Goal: Find specific page/section: Find specific page/section

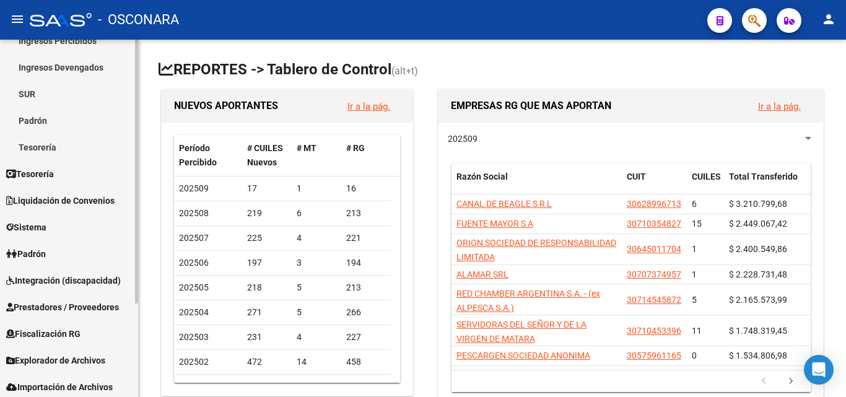
scroll to position [127, 0]
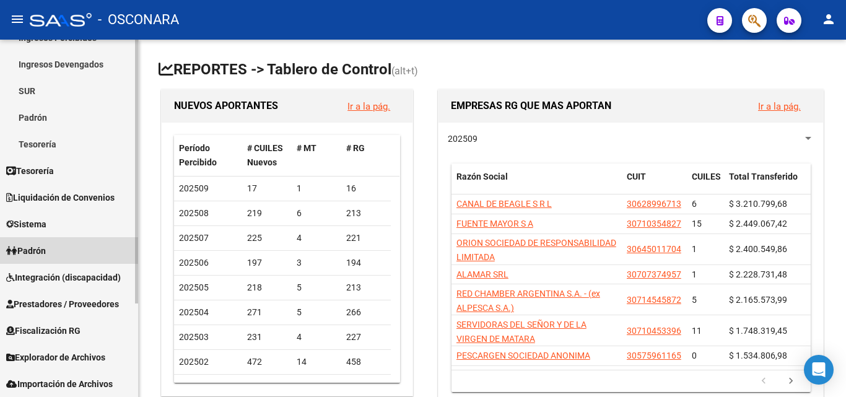
click at [45, 256] on span "Padrón" at bounding box center [26, 251] width 40 height 14
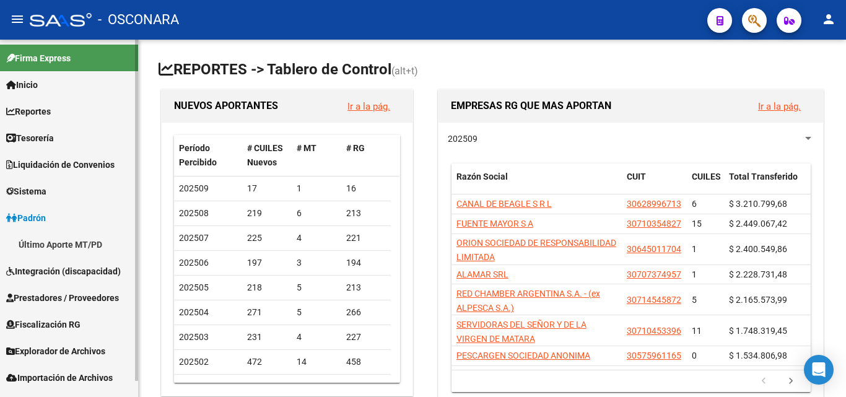
scroll to position [0, 0]
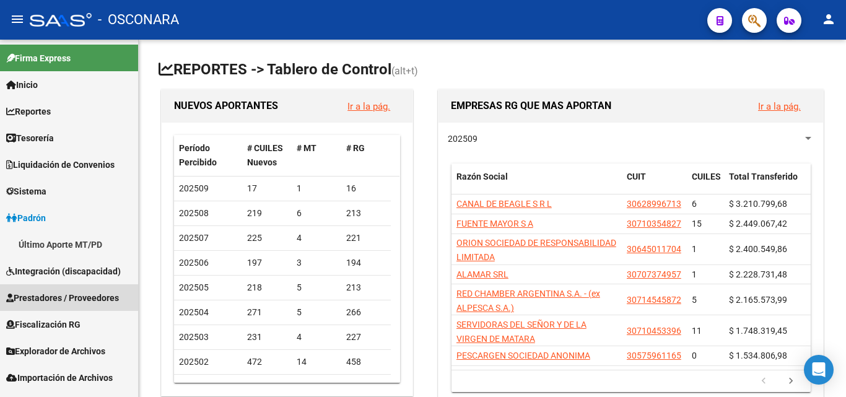
click at [57, 301] on span "Prestadores / Proveedores" at bounding box center [62, 298] width 113 height 14
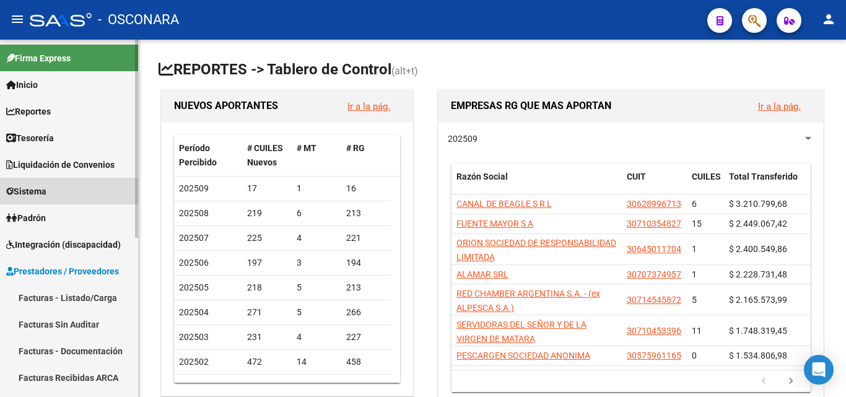
click at [46, 193] on span "Sistema" at bounding box center [26, 192] width 40 height 14
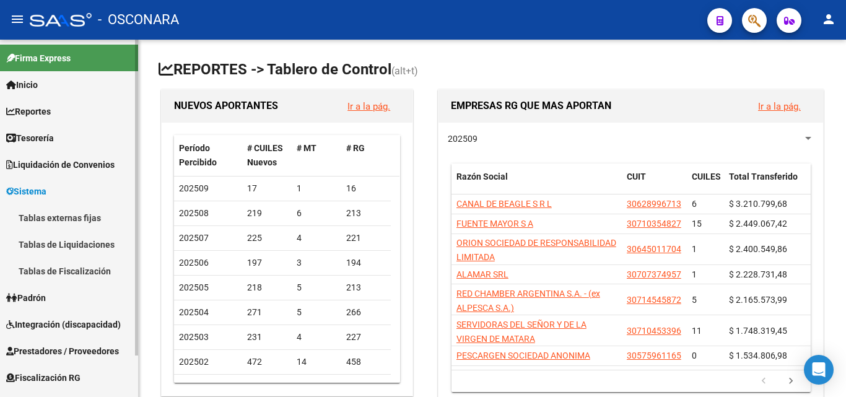
click at [53, 169] on span "Liquidación de Convenios" at bounding box center [60, 165] width 108 height 14
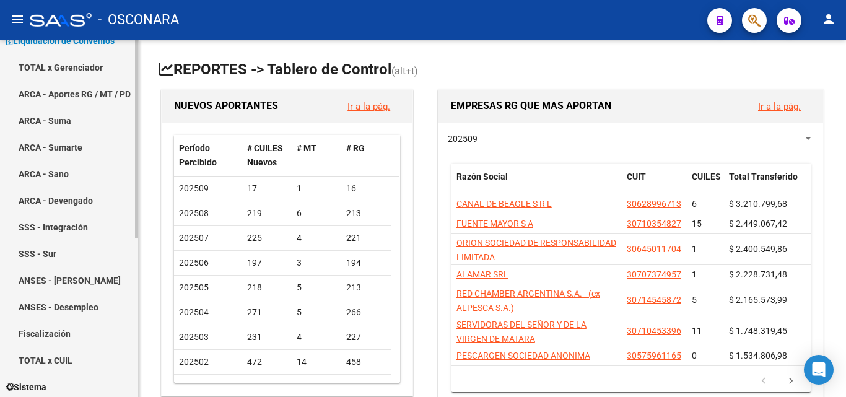
scroll to position [62, 0]
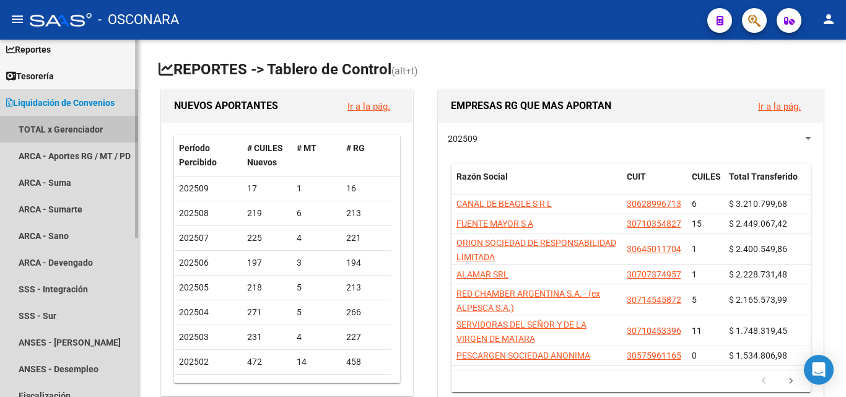
click at [37, 130] on link "TOTAL x Gerenciador" at bounding box center [69, 129] width 138 height 27
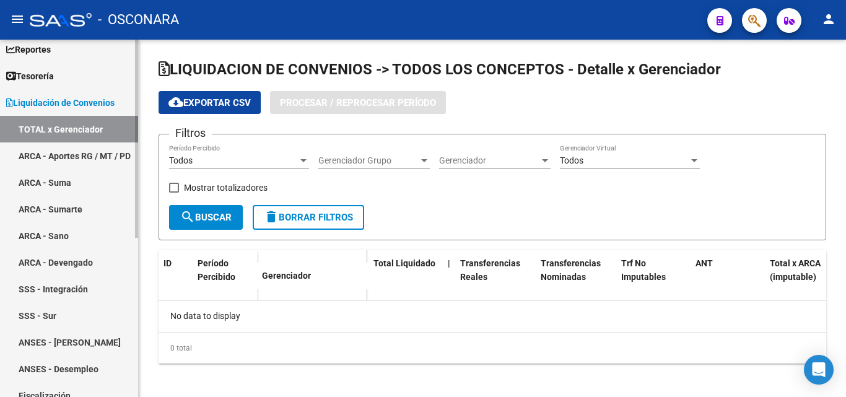
checkbox input "true"
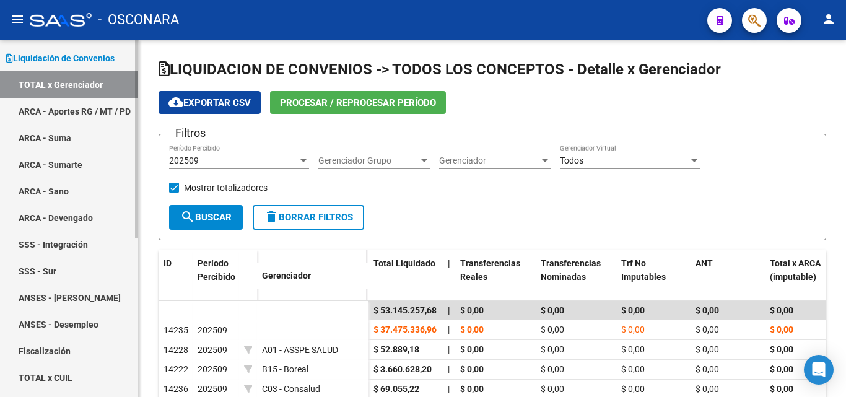
scroll to position [124, 0]
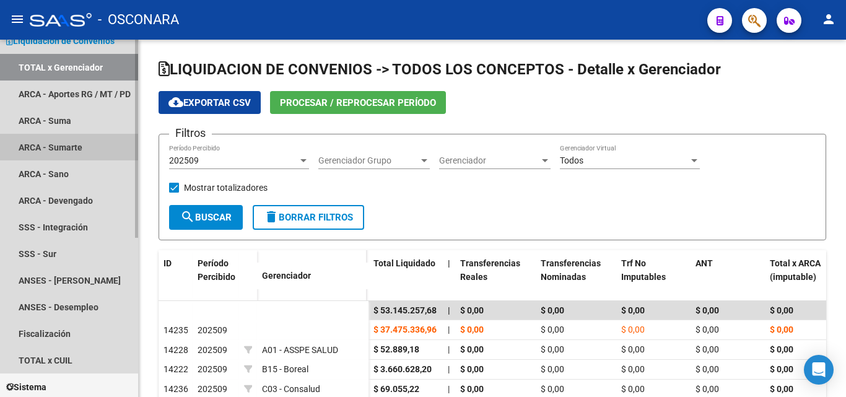
click at [64, 141] on link "ARCA - Sumarte" at bounding box center [69, 147] width 138 height 27
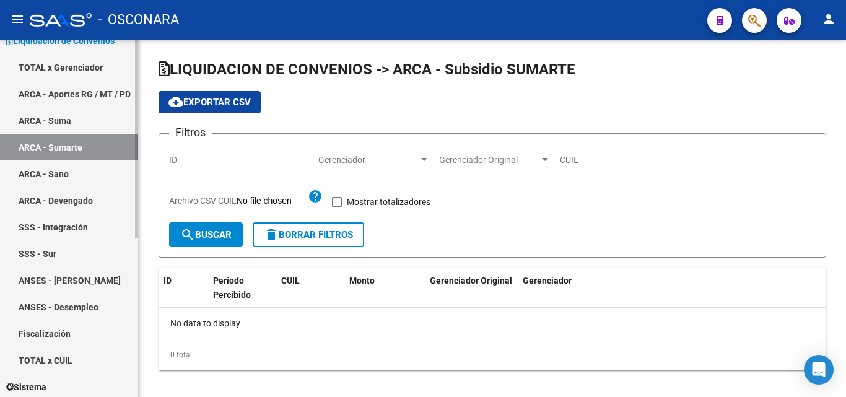
checkbox input "true"
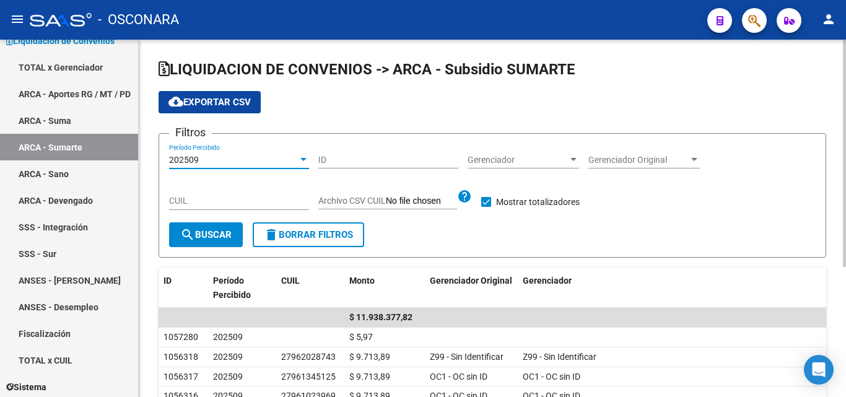
click at [298, 159] on div at bounding box center [303, 160] width 11 height 10
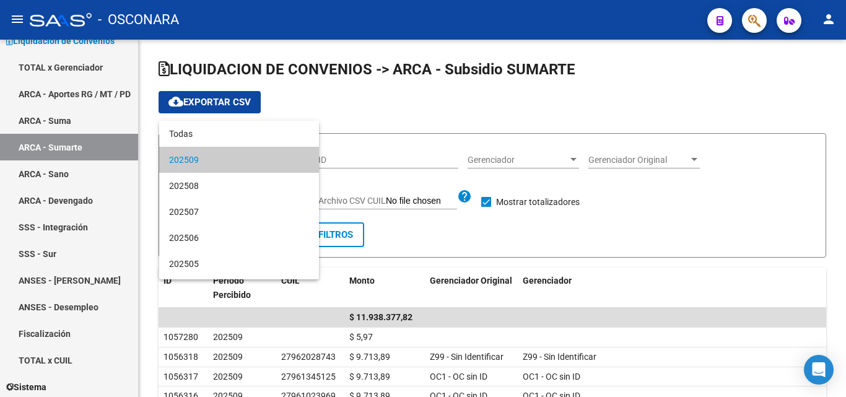
click at [780, 288] on div at bounding box center [423, 198] width 846 height 397
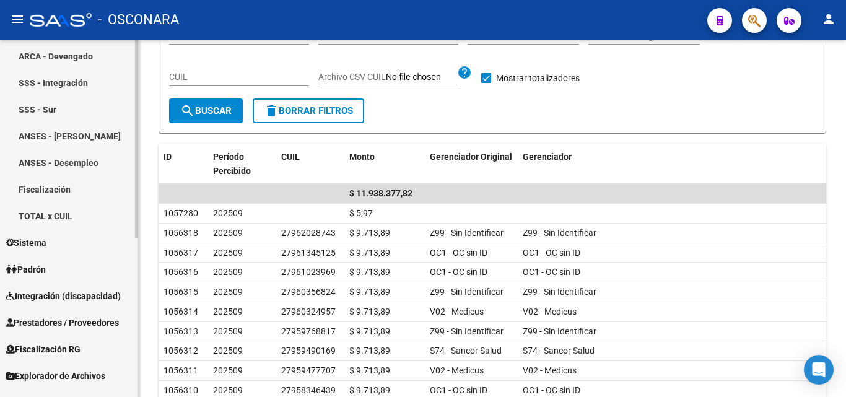
scroll to position [287, 0]
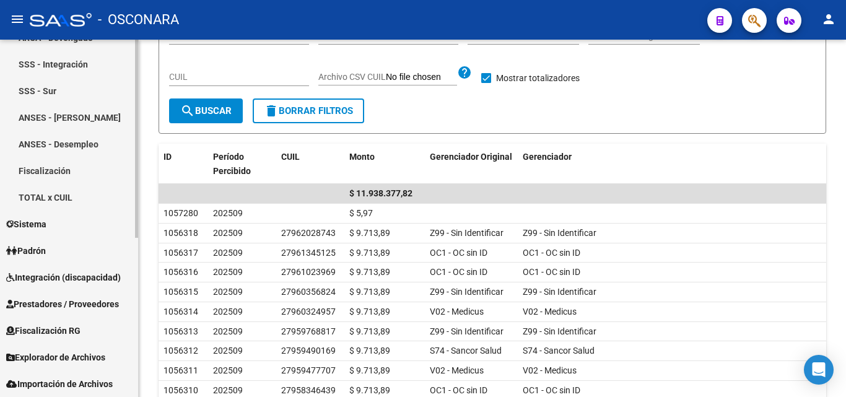
click at [64, 324] on span "Fiscalización RG" at bounding box center [43, 331] width 74 height 14
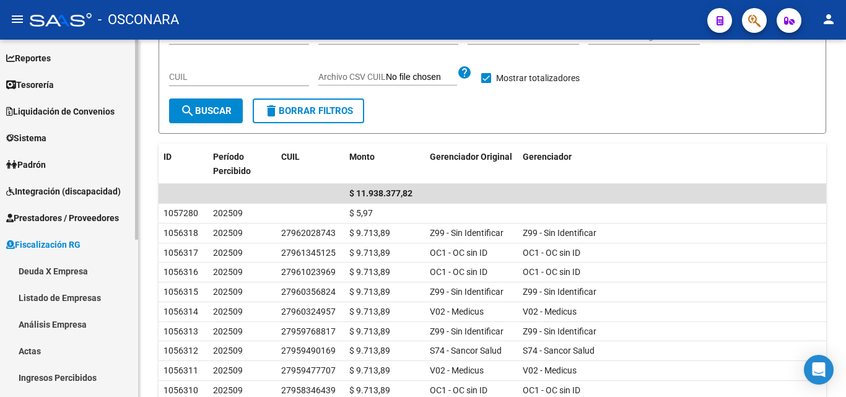
scroll to position [33, 0]
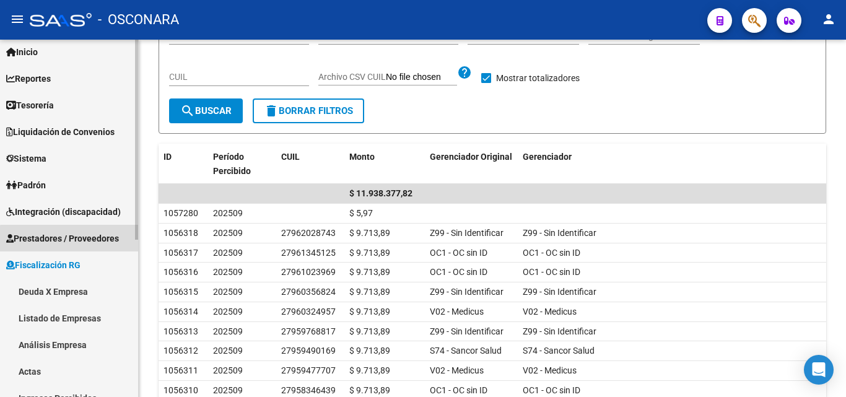
click at [94, 245] on span "Prestadores / Proveedores" at bounding box center [62, 239] width 113 height 14
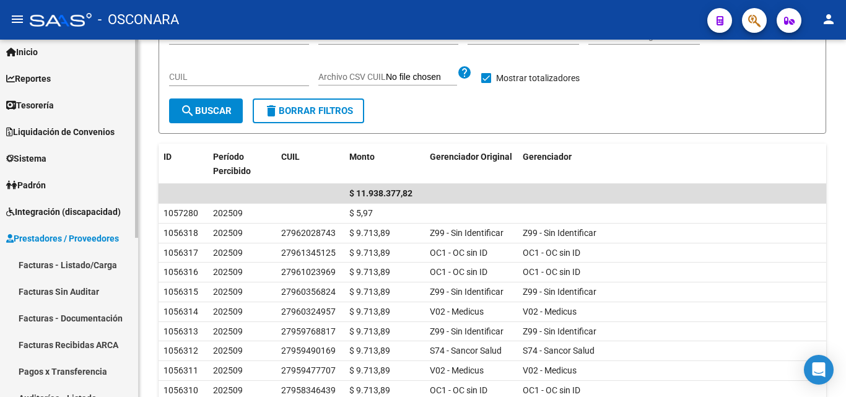
click at [98, 217] on span "Integración (discapacidad)" at bounding box center [63, 212] width 115 height 14
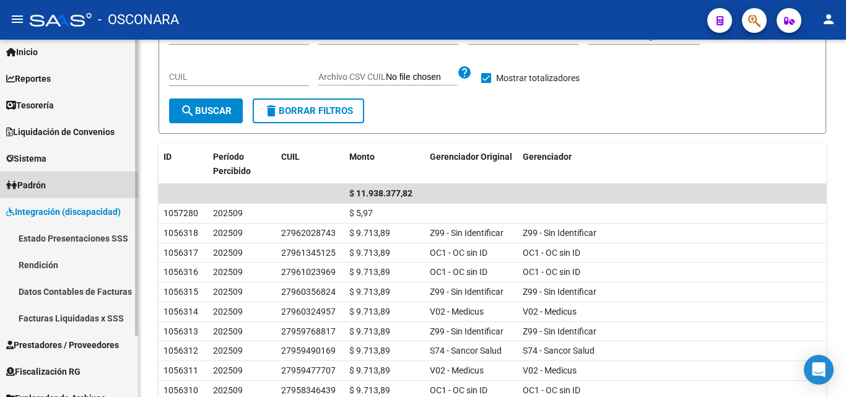
click at [46, 187] on span "Padrón" at bounding box center [26, 185] width 40 height 14
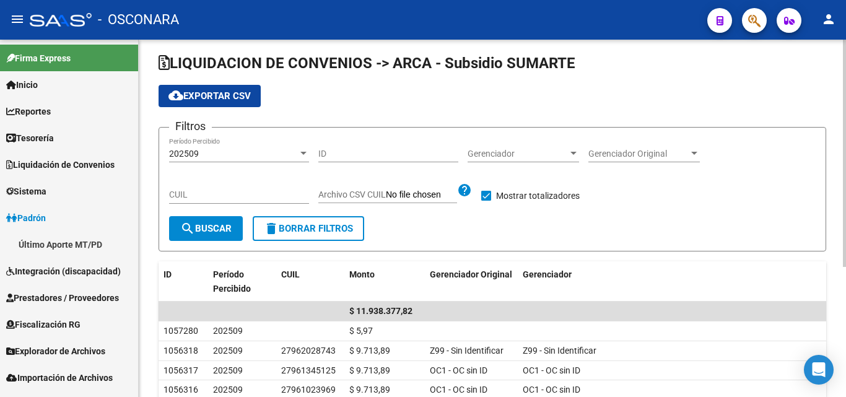
scroll to position [0, 0]
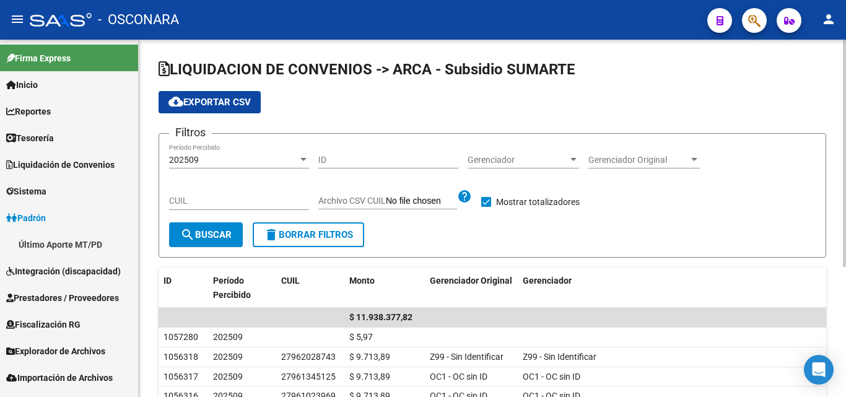
click at [300, 159] on div at bounding box center [303, 159] width 6 height 3
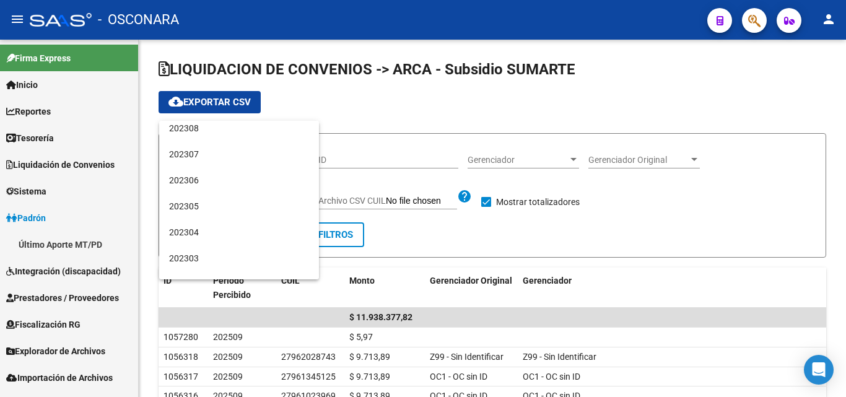
scroll to position [867, 0]
click at [437, 105] on div at bounding box center [423, 198] width 846 height 397
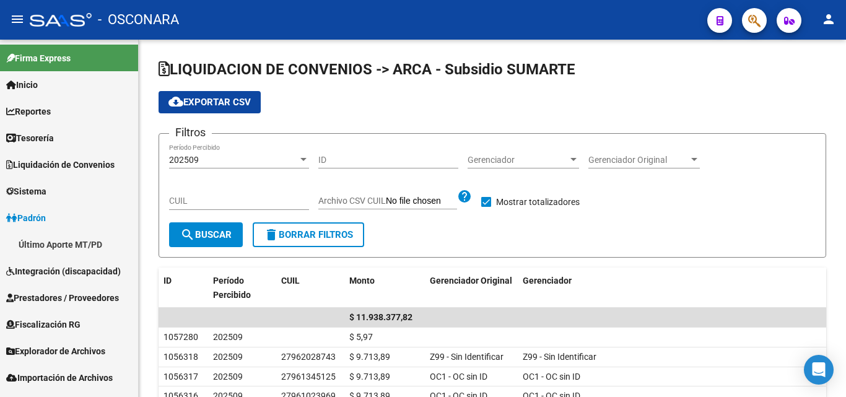
click at [44, 108] on span "Reportes" at bounding box center [28, 112] width 45 height 14
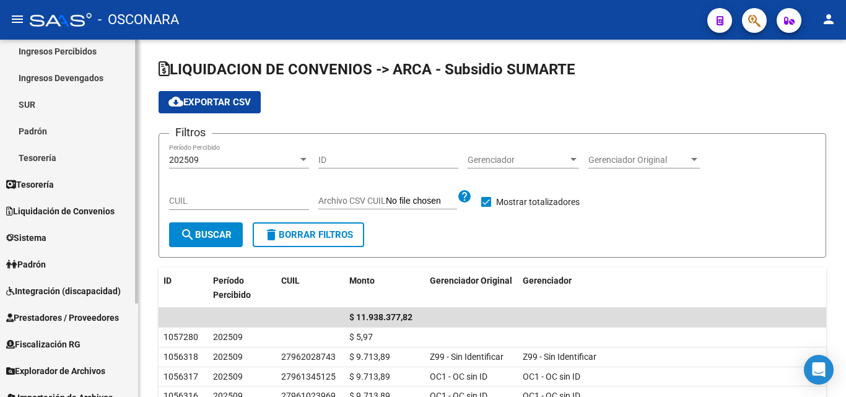
scroll to position [124, 0]
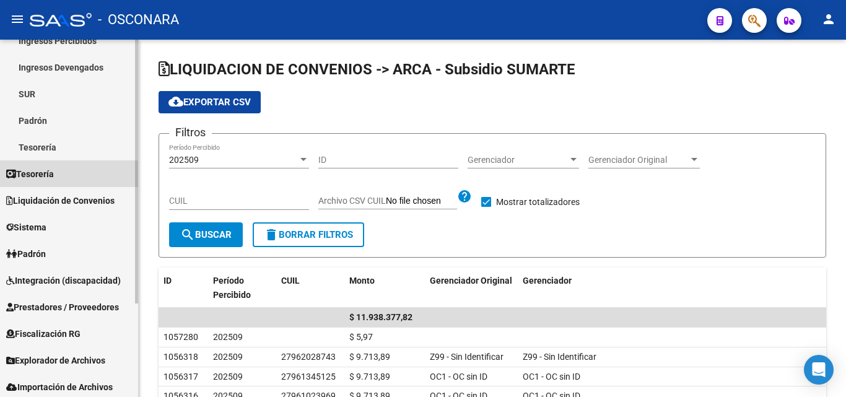
click at [53, 170] on span "Tesorería" at bounding box center [30, 174] width 48 height 14
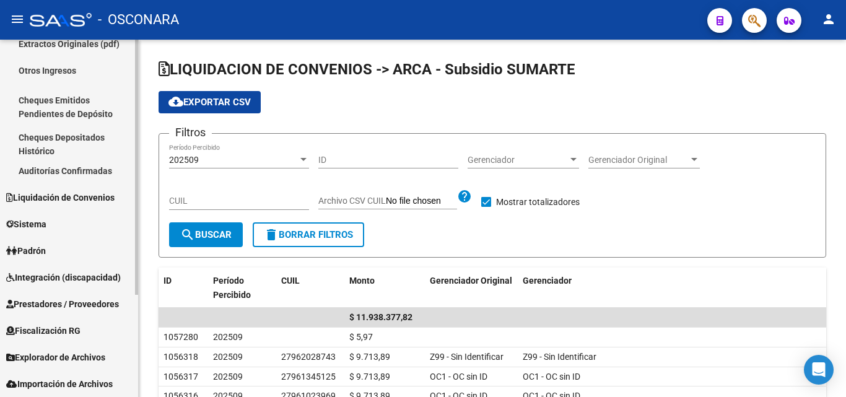
scroll to position [121, 0]
click at [61, 203] on span "Liquidación de Convenios" at bounding box center [60, 198] width 108 height 14
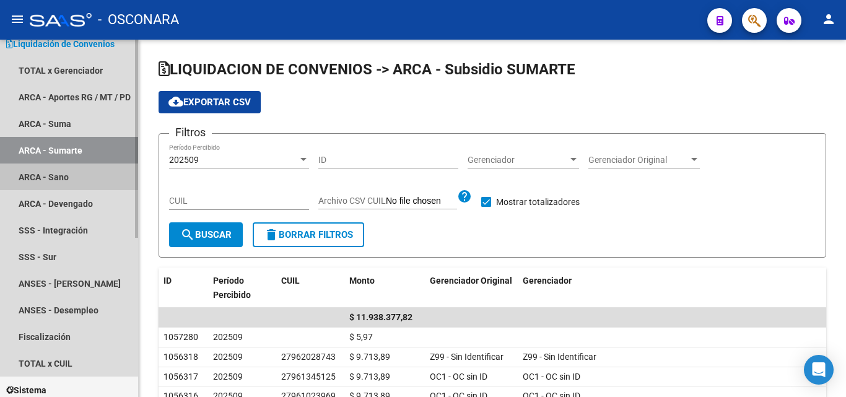
click at [58, 178] on link "ARCA - Sano" at bounding box center [69, 176] width 138 height 27
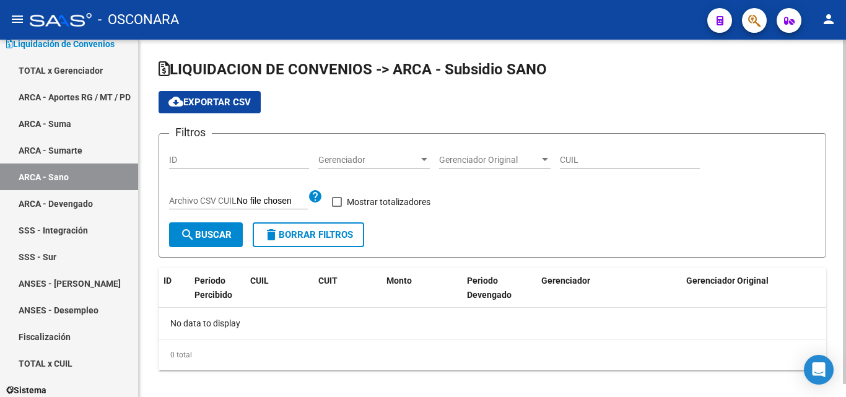
checkbox input "true"
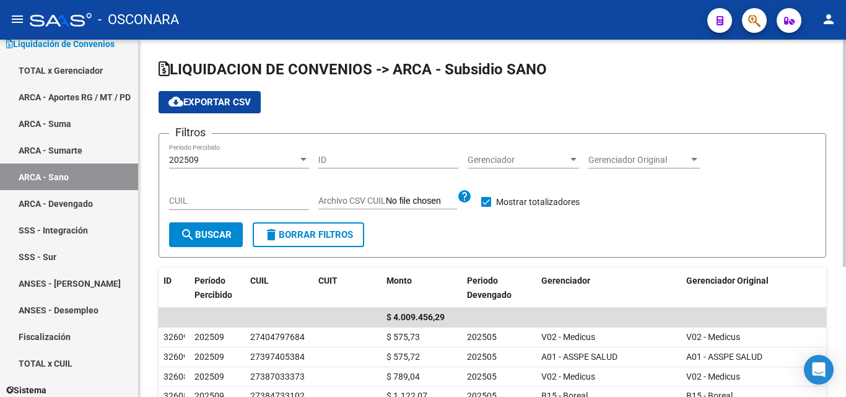
click at [307, 157] on div at bounding box center [303, 160] width 11 height 10
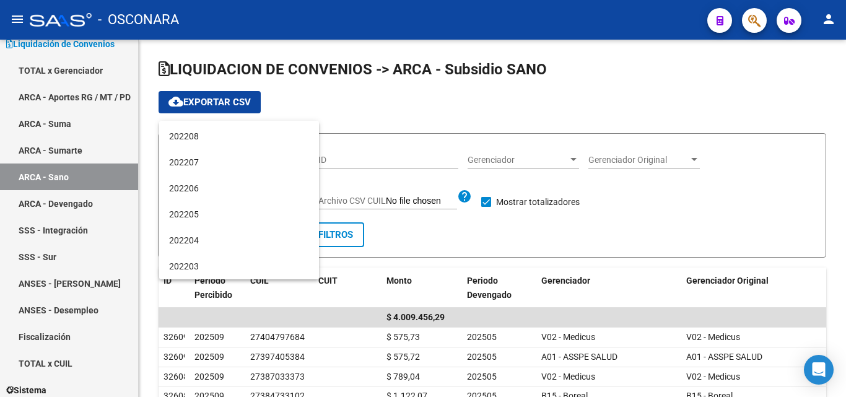
scroll to position [965, 0]
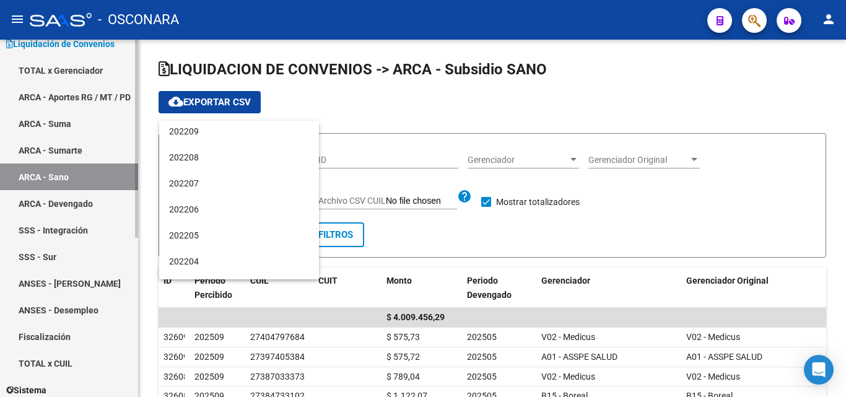
drag, startPoint x: 62, startPoint y: 116, endPoint x: 55, endPoint y: 112, distance: 7.8
click at [58, 114] on div at bounding box center [423, 198] width 846 height 397
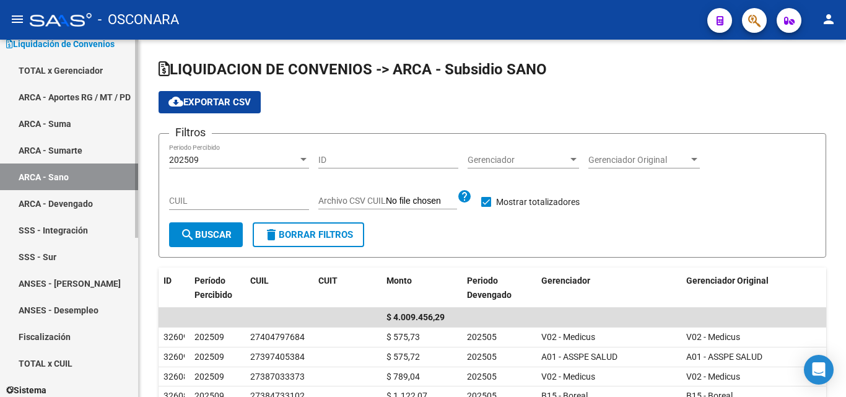
click at [63, 120] on link "ARCA - Suma" at bounding box center [69, 123] width 138 height 27
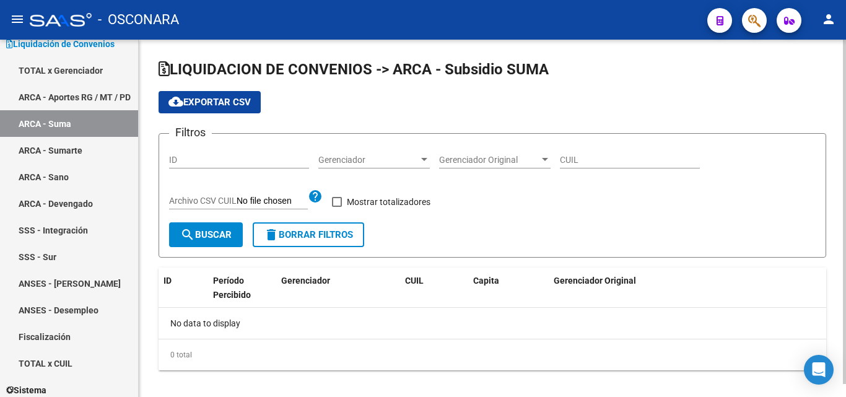
checkbox input "true"
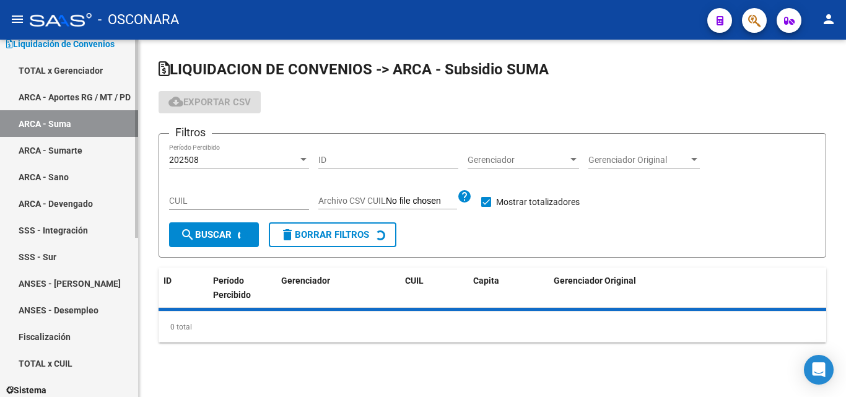
click at [85, 154] on link "ARCA - Sumarte" at bounding box center [69, 150] width 138 height 27
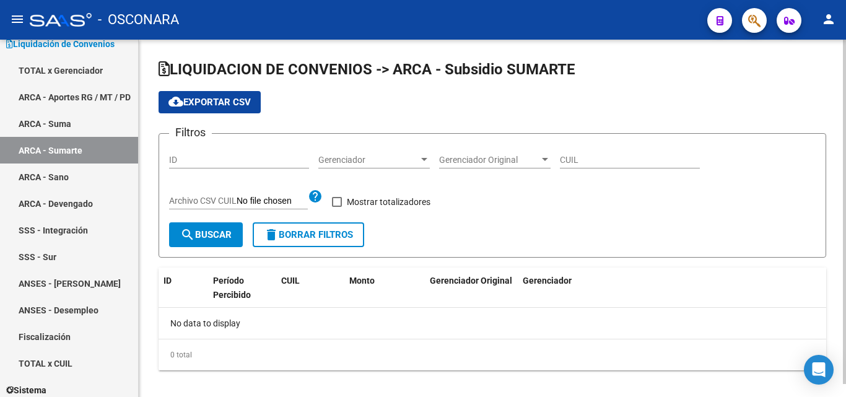
checkbox input "true"
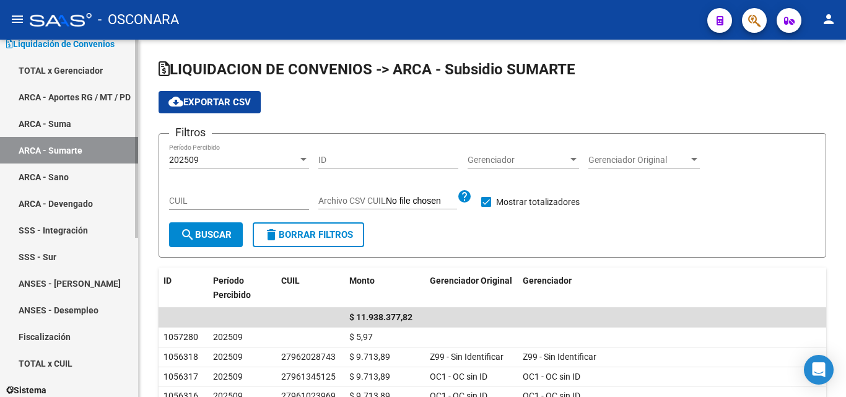
click at [92, 123] on link "ARCA - Suma" at bounding box center [69, 123] width 138 height 27
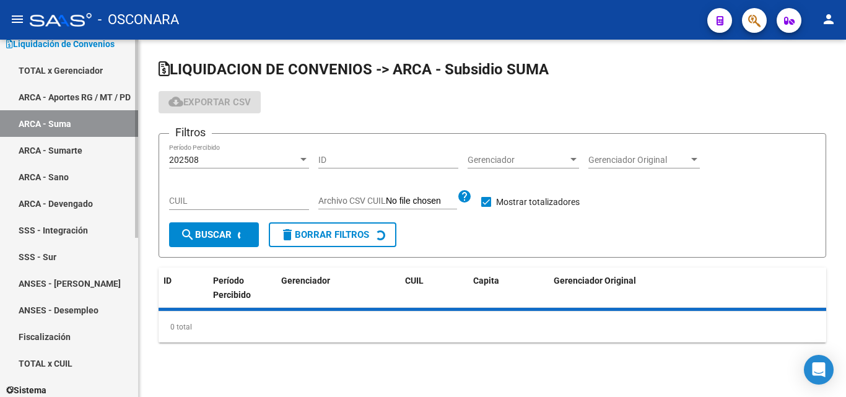
checkbox input "true"
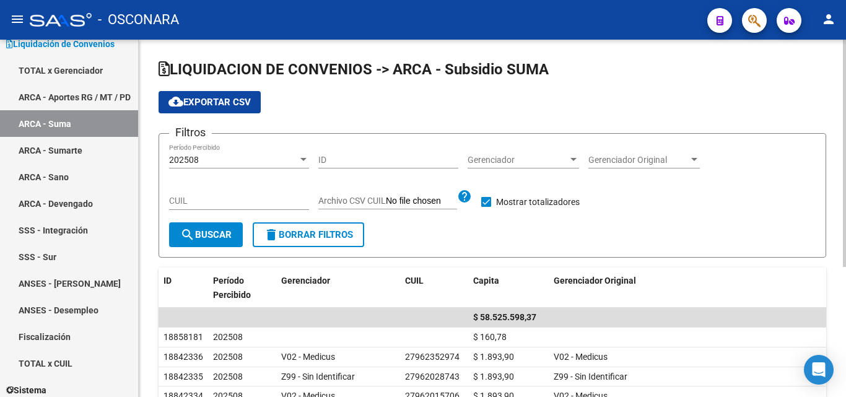
click at [304, 157] on div at bounding box center [303, 160] width 11 height 10
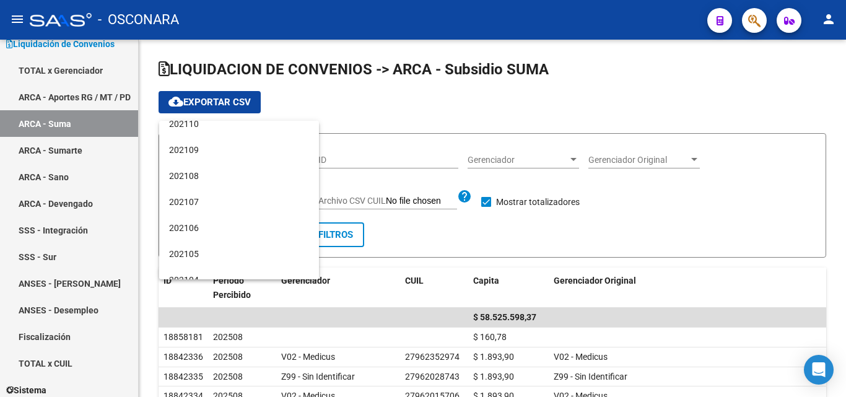
scroll to position [1662, 0]
click at [69, 146] on div at bounding box center [423, 198] width 846 height 397
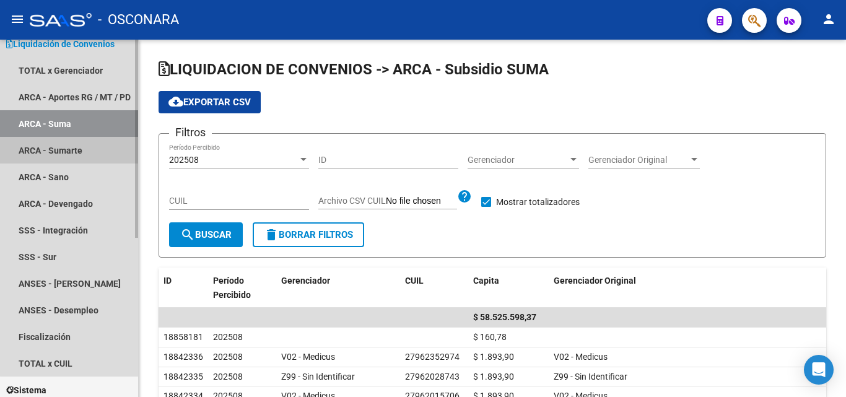
click at [72, 152] on link "ARCA - Sumarte" at bounding box center [69, 150] width 138 height 27
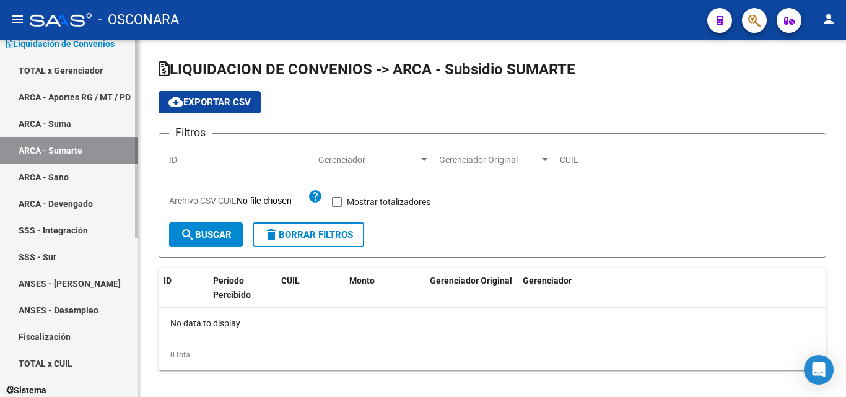
checkbox input "true"
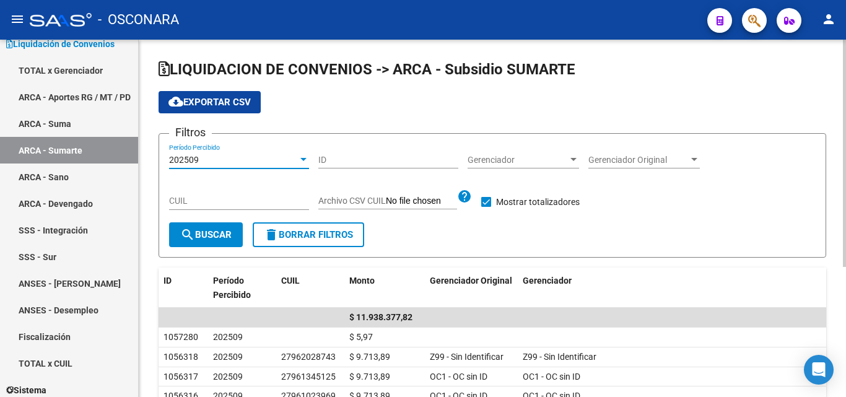
click at [305, 158] on div at bounding box center [303, 159] width 6 height 3
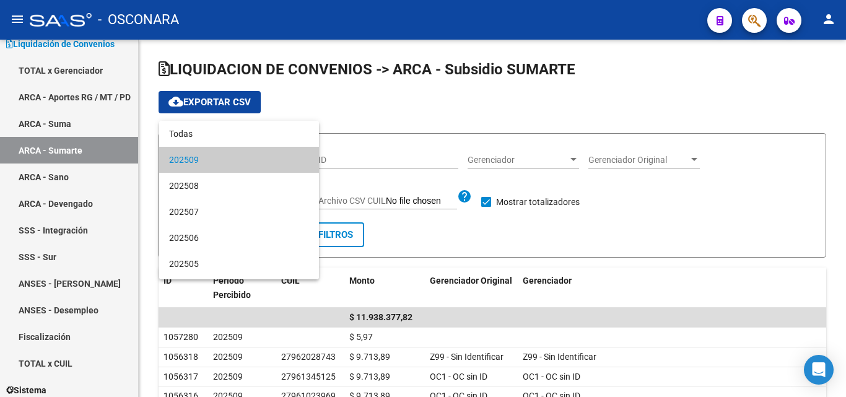
click at [89, 123] on div at bounding box center [423, 198] width 846 height 397
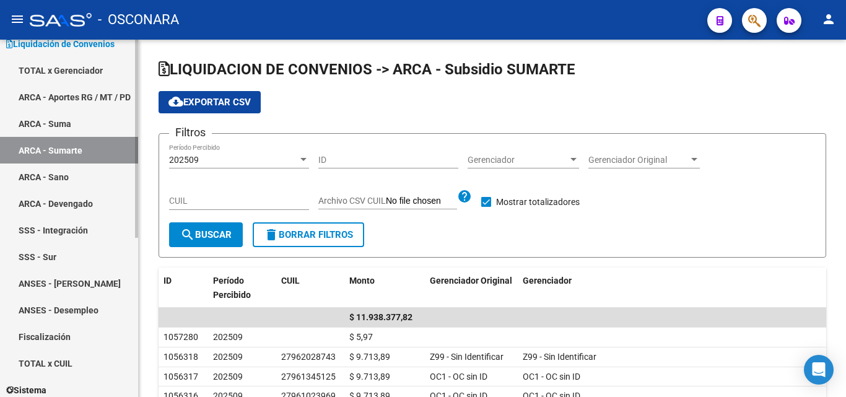
click at [83, 121] on link "ARCA - Suma" at bounding box center [69, 123] width 138 height 27
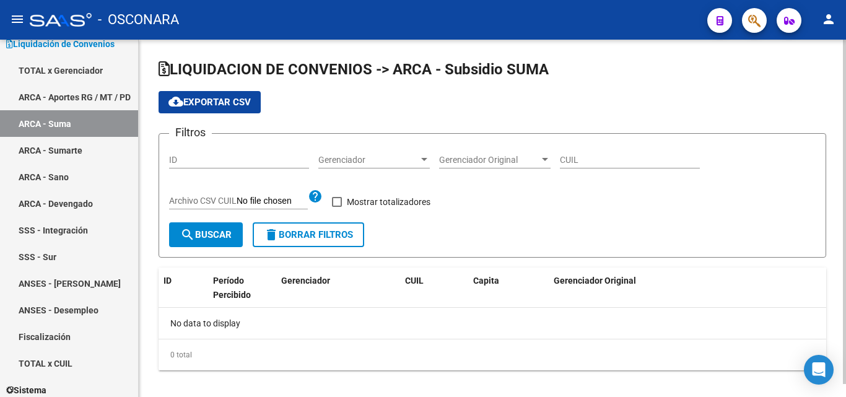
checkbox input "true"
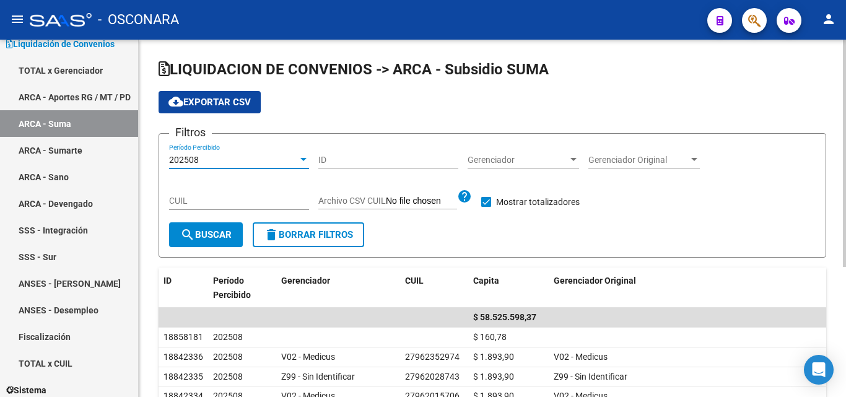
click at [303, 157] on div at bounding box center [303, 160] width 11 height 10
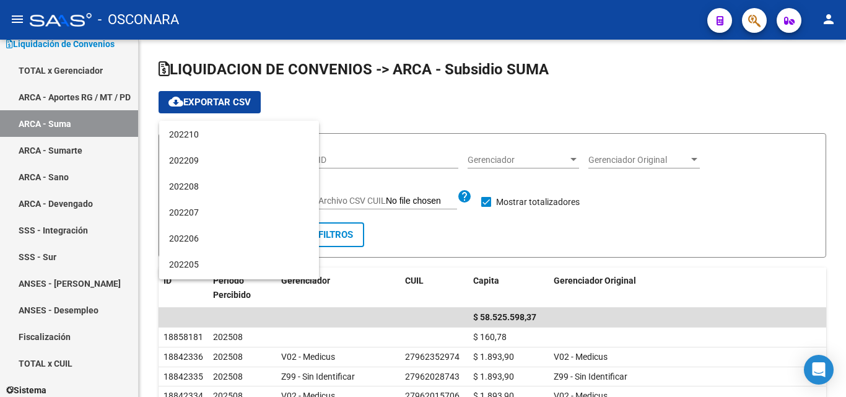
scroll to position [1662, 0]
click at [58, 180] on div at bounding box center [423, 198] width 846 height 397
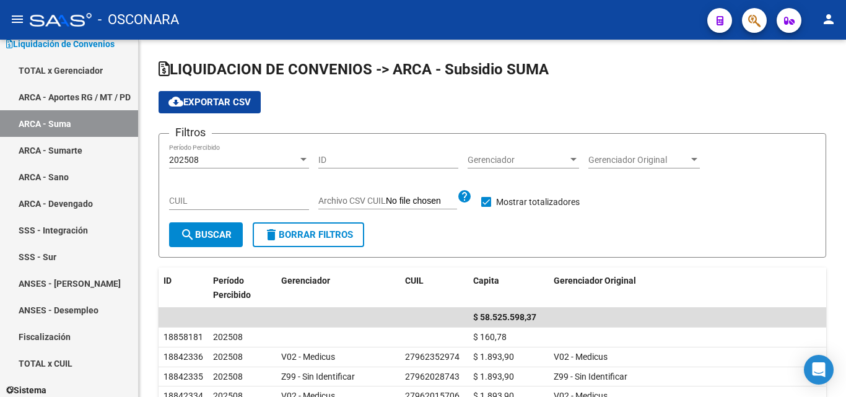
click at [58, 180] on link "ARCA - Sano" at bounding box center [69, 176] width 138 height 27
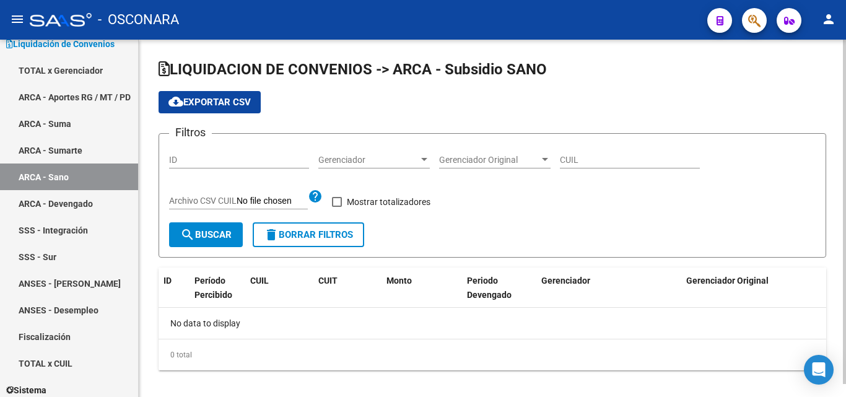
checkbox input "true"
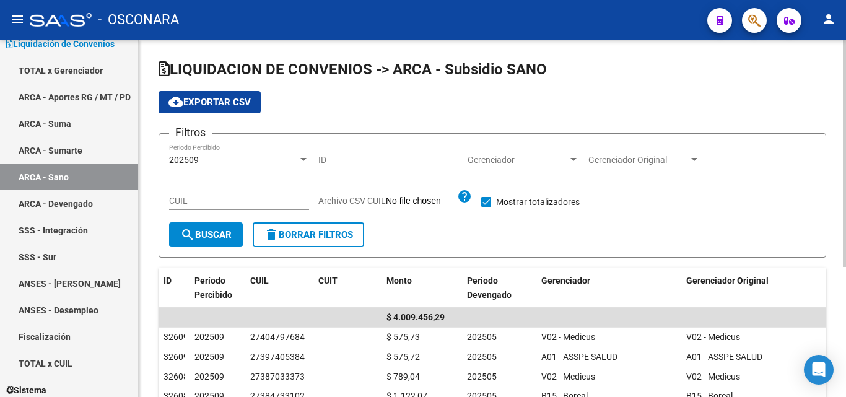
click at [302, 160] on div at bounding box center [303, 159] width 6 height 3
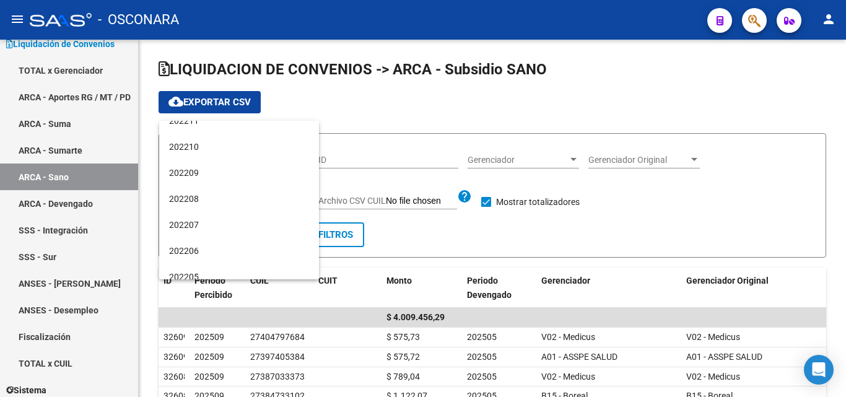
scroll to position [986, 0]
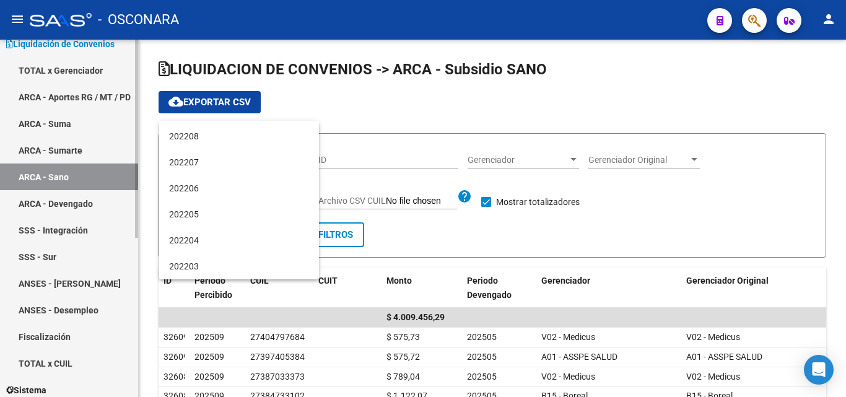
click at [70, 126] on div at bounding box center [423, 198] width 846 height 397
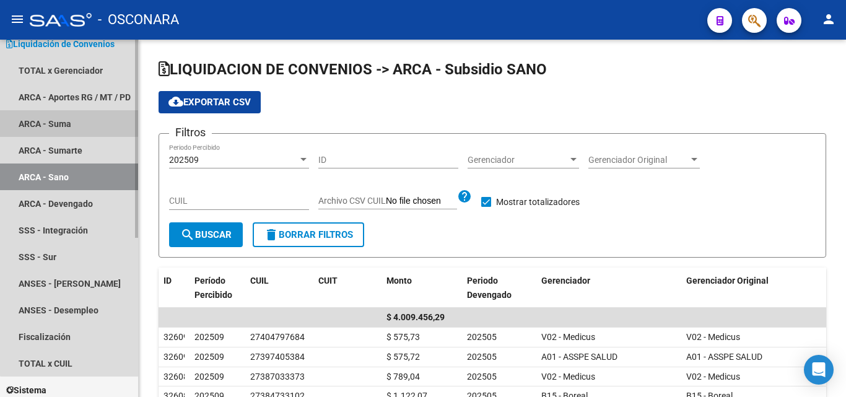
click at [72, 125] on link "ARCA - Suma" at bounding box center [69, 123] width 138 height 27
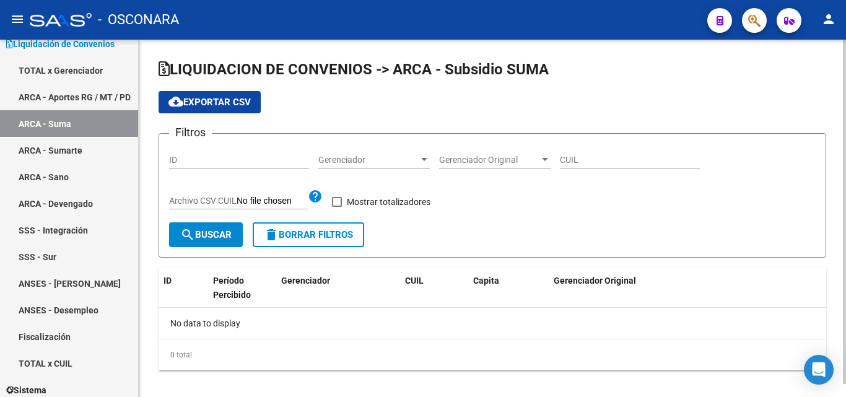
checkbox input "true"
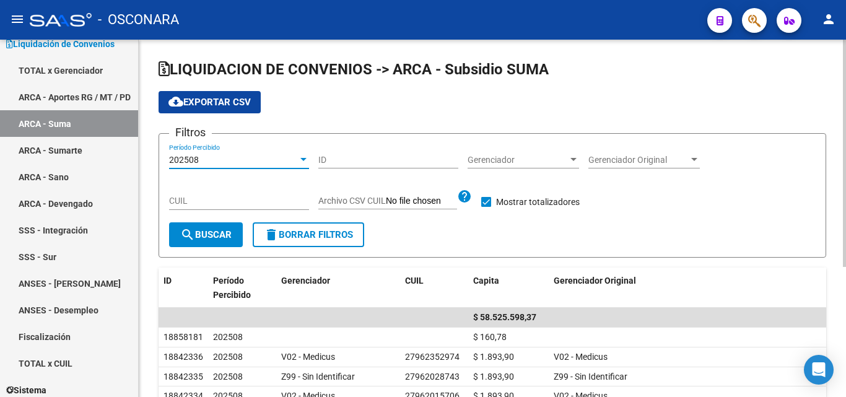
click at [302, 159] on div at bounding box center [303, 159] width 6 height 3
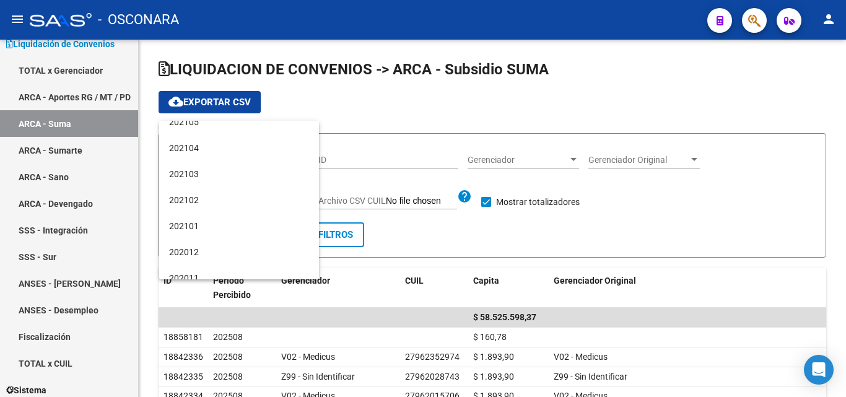
scroll to position [1662, 0]
click at [68, 150] on div at bounding box center [423, 198] width 846 height 397
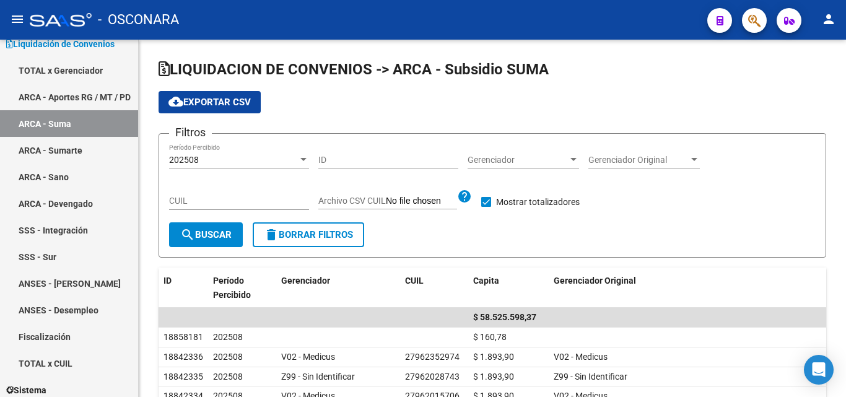
click at [68, 150] on link "ARCA - Sumarte" at bounding box center [69, 150] width 138 height 27
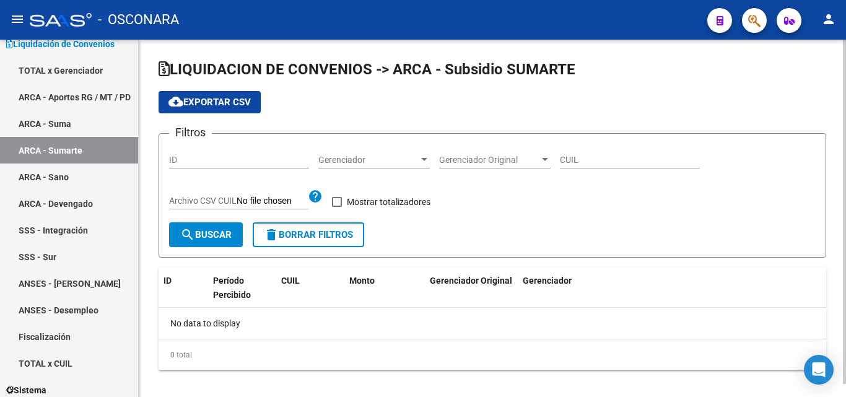
checkbox input "true"
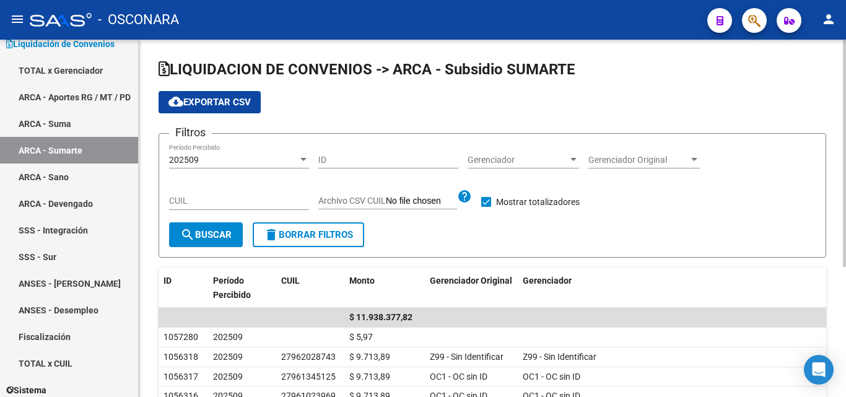
click at [298, 155] on div at bounding box center [303, 160] width 11 height 10
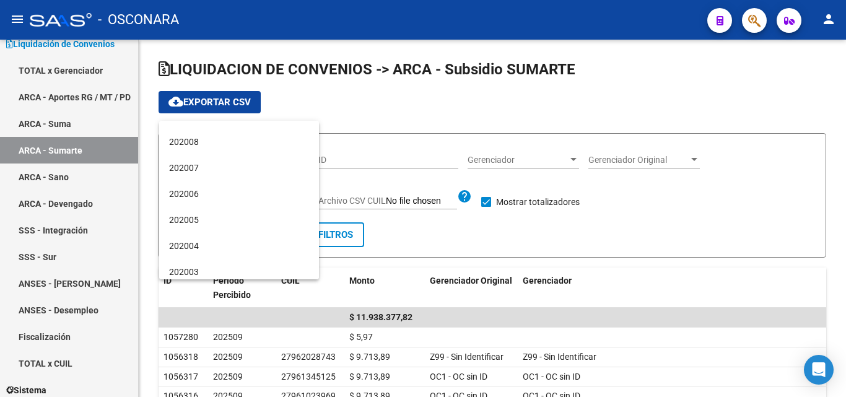
scroll to position [1662, 0]
